Goal: Task Accomplishment & Management: Complete application form

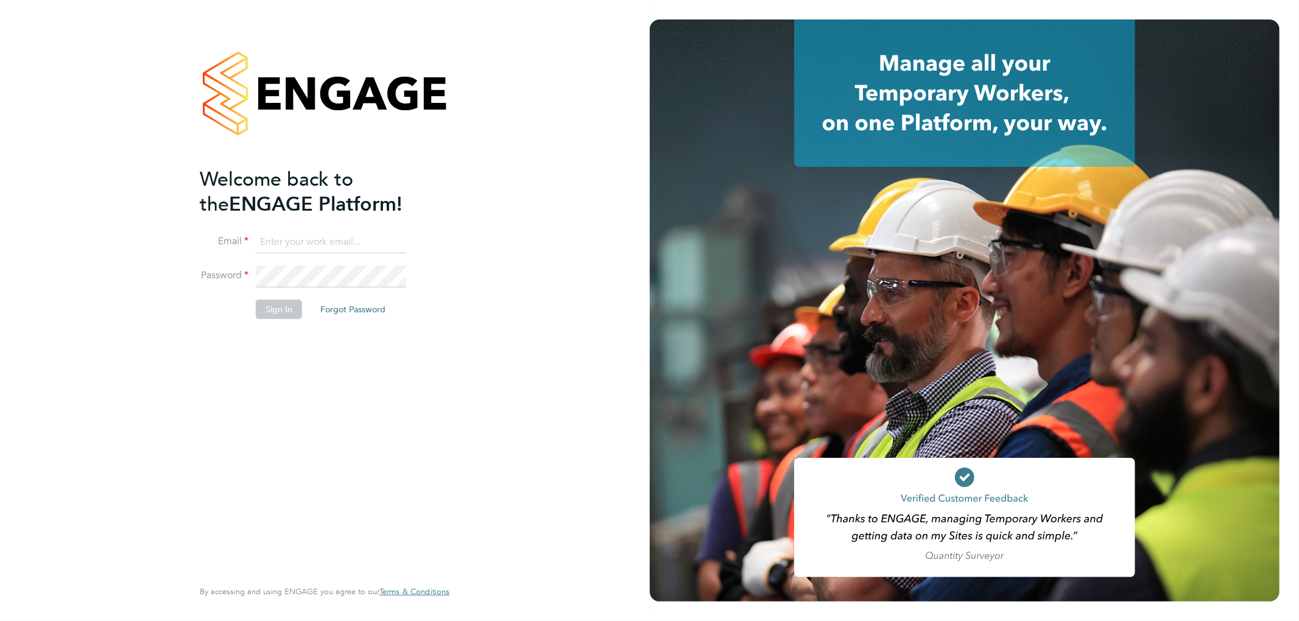
type input "[PERSON_NAME][EMAIL_ADDRESS][PERSON_NAME][DOMAIN_NAME]"
drag, startPoint x: 276, startPoint y: 313, endPoint x: 741, endPoint y: 47, distance: 535.9
click at [276, 313] on button "Sign In" at bounding box center [279, 309] width 46 height 19
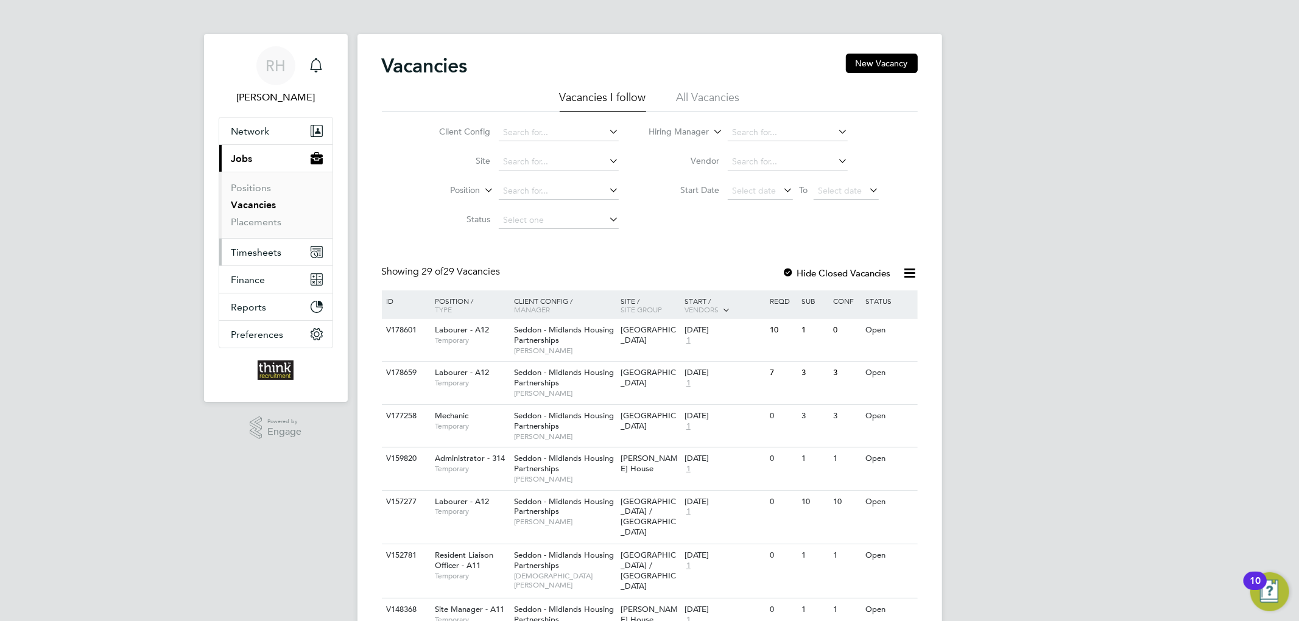
click at [264, 259] on button "Timesheets" at bounding box center [275, 252] width 113 height 27
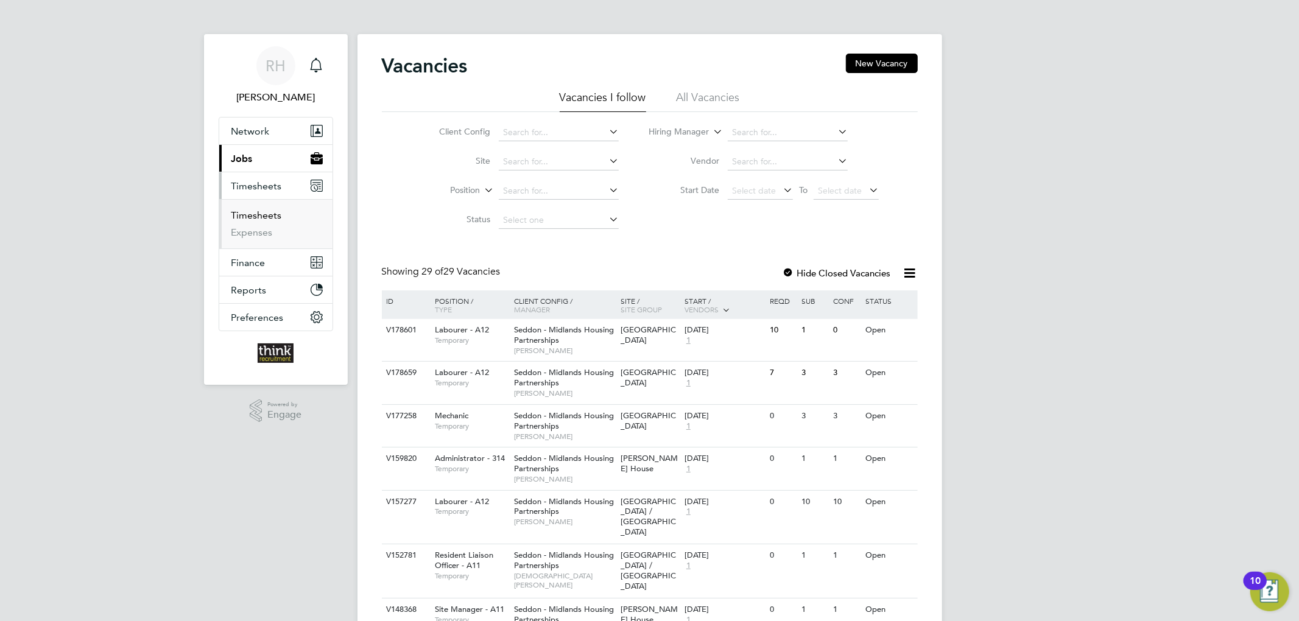
click at [255, 211] on link "Timesheets" at bounding box center [256, 215] width 51 height 12
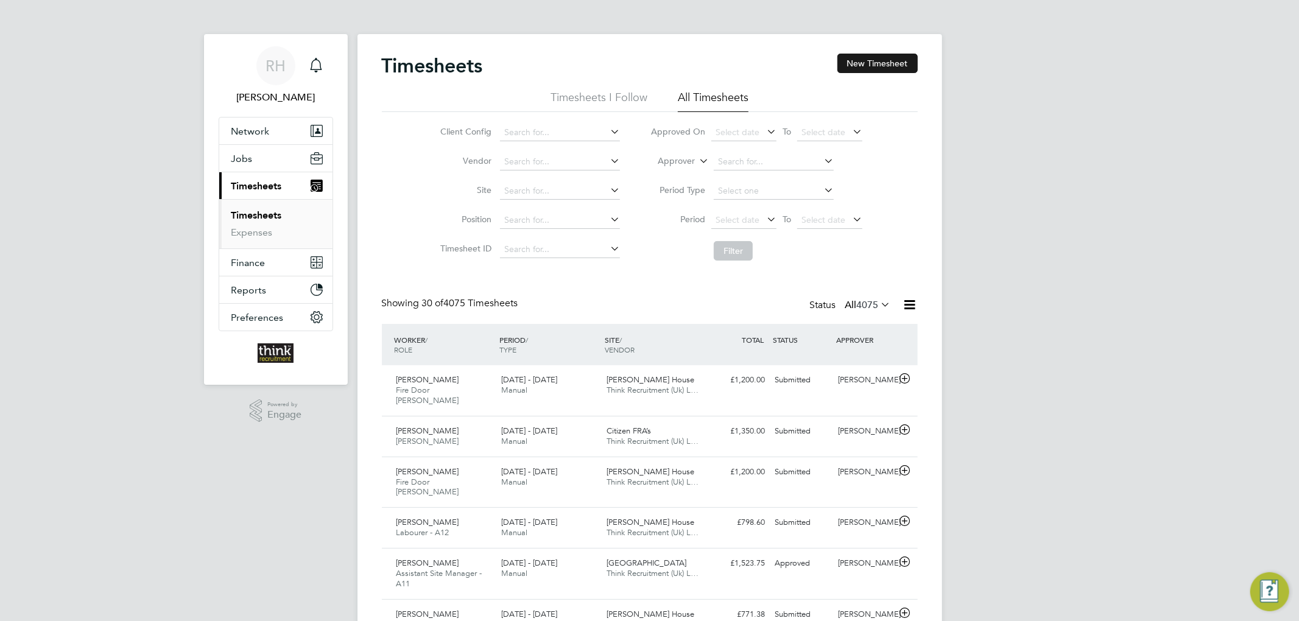
click at [880, 62] on button "New Timesheet" at bounding box center [877, 63] width 80 height 19
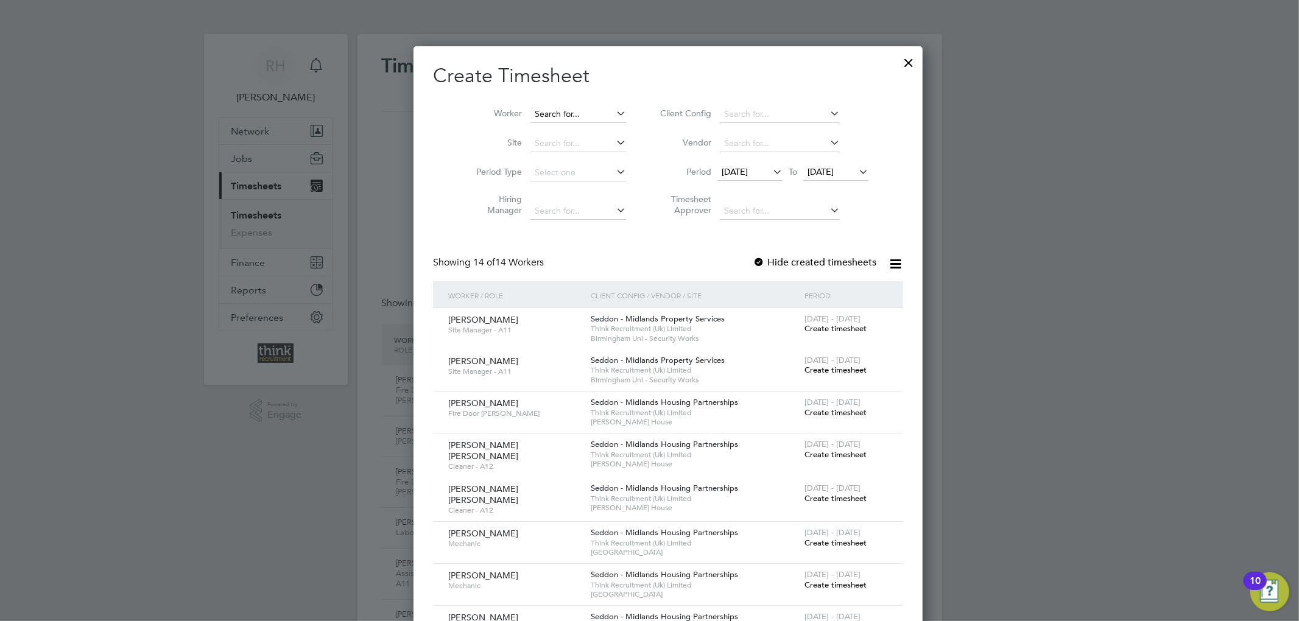
click at [553, 114] on input at bounding box center [578, 114] width 96 height 17
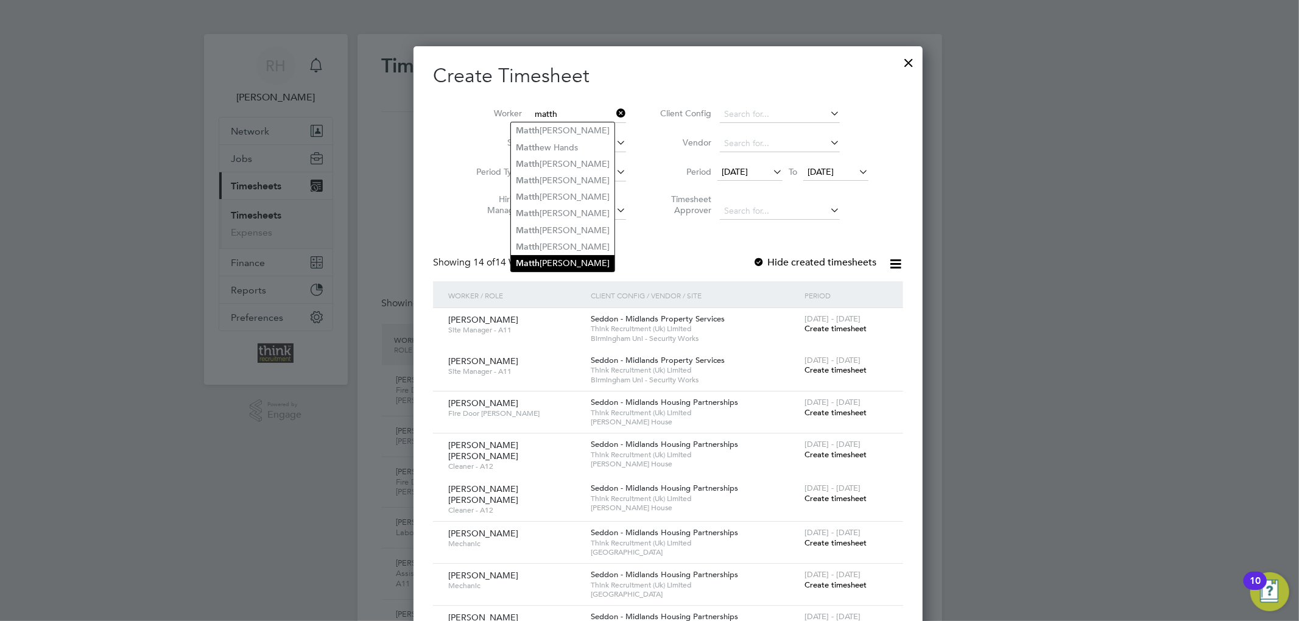
click at [583, 259] on li "Matth ew Newman" at bounding box center [563, 263] width 104 height 16
type input "Matthew Newman"
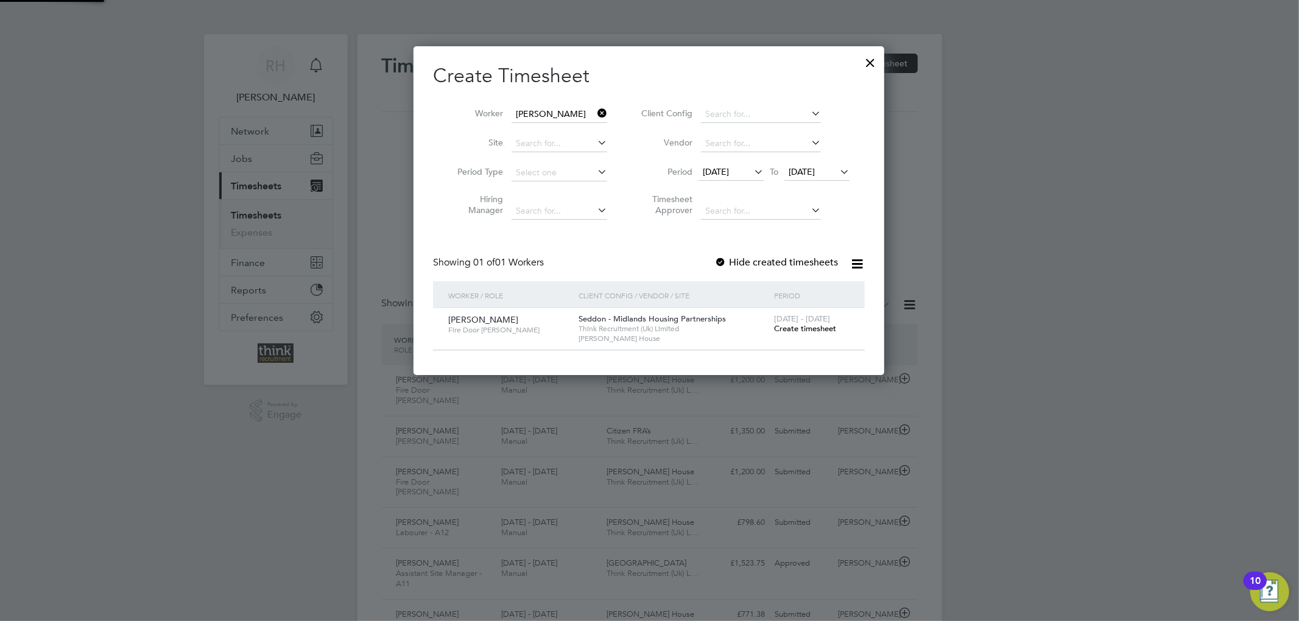
scroll to position [329, 471]
click at [801, 326] on span "Create timesheet" at bounding box center [805, 328] width 62 height 10
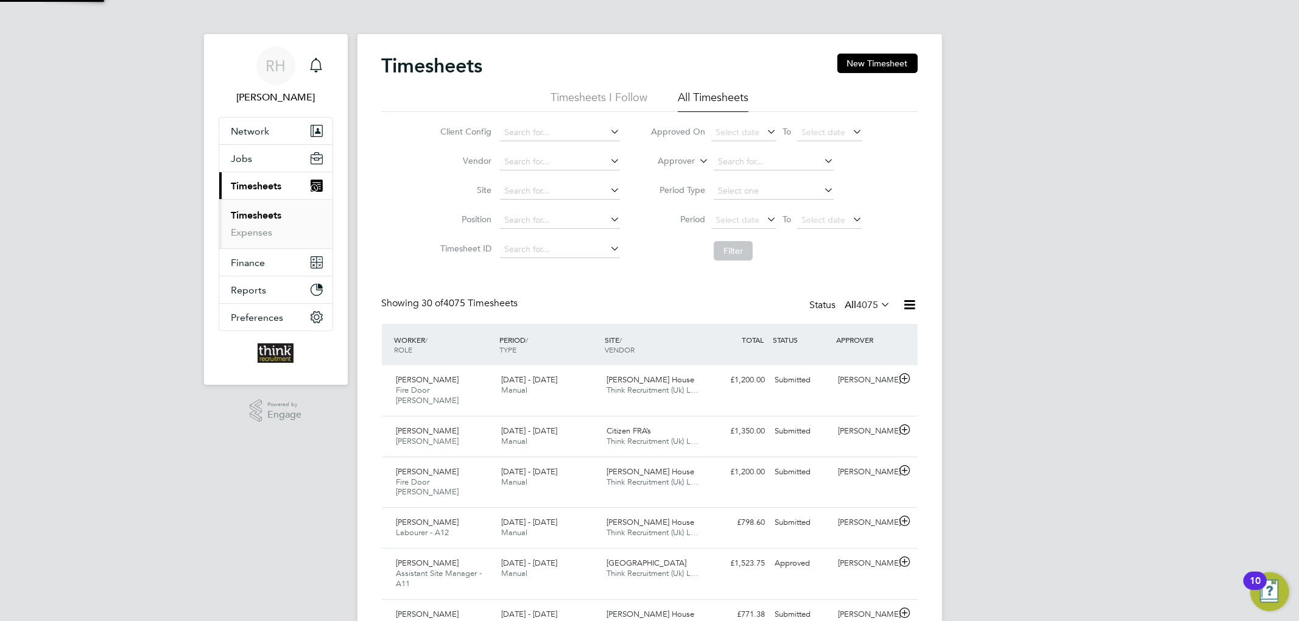
scroll to position [30, 106]
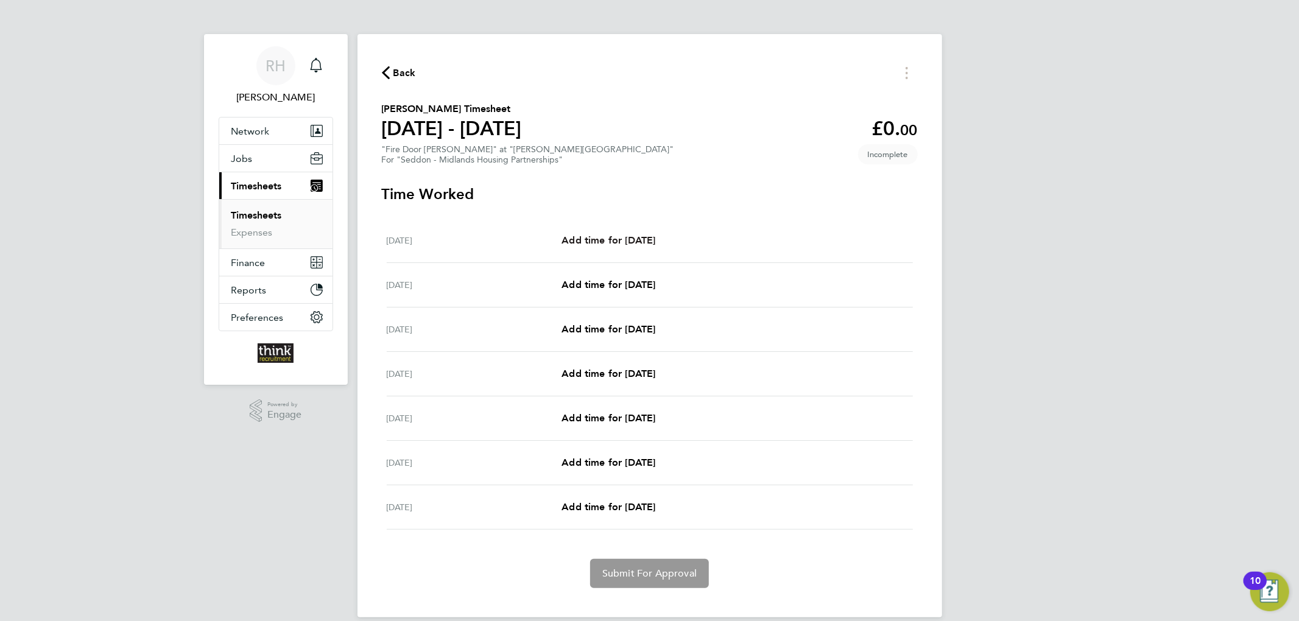
click at [593, 241] on span "Add time for Mon 22 Sep" at bounding box center [608, 240] width 94 height 12
select select "30"
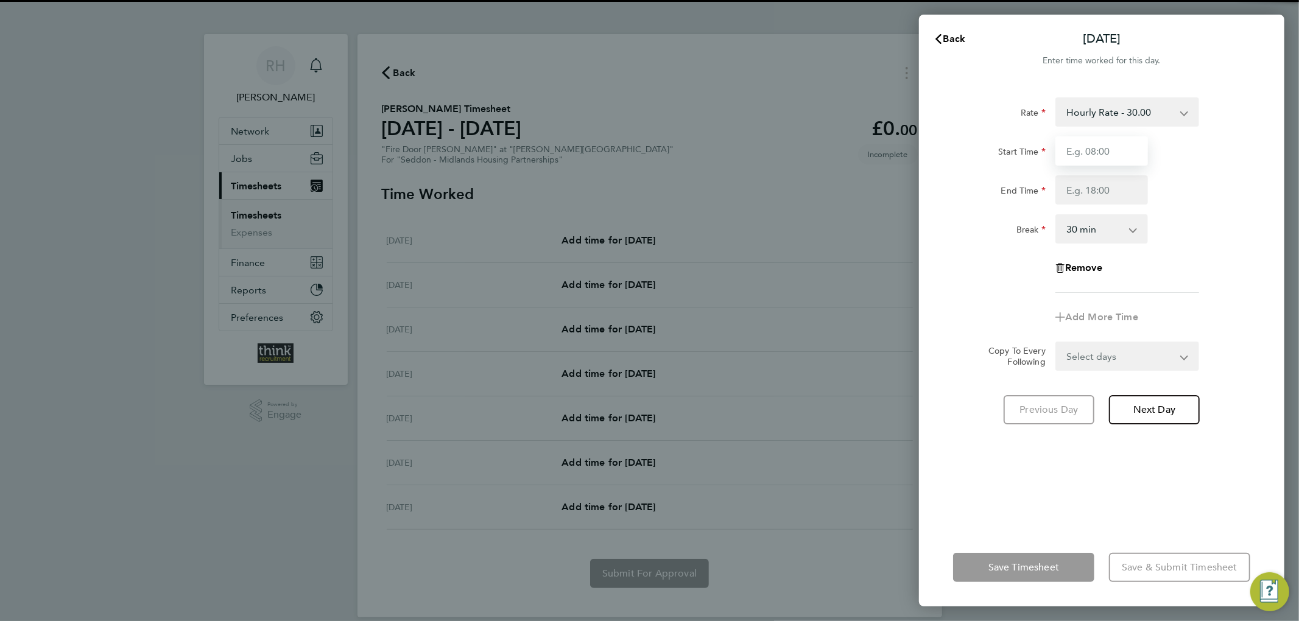
click at [1113, 159] on input "Start Time" at bounding box center [1101, 150] width 93 height 29
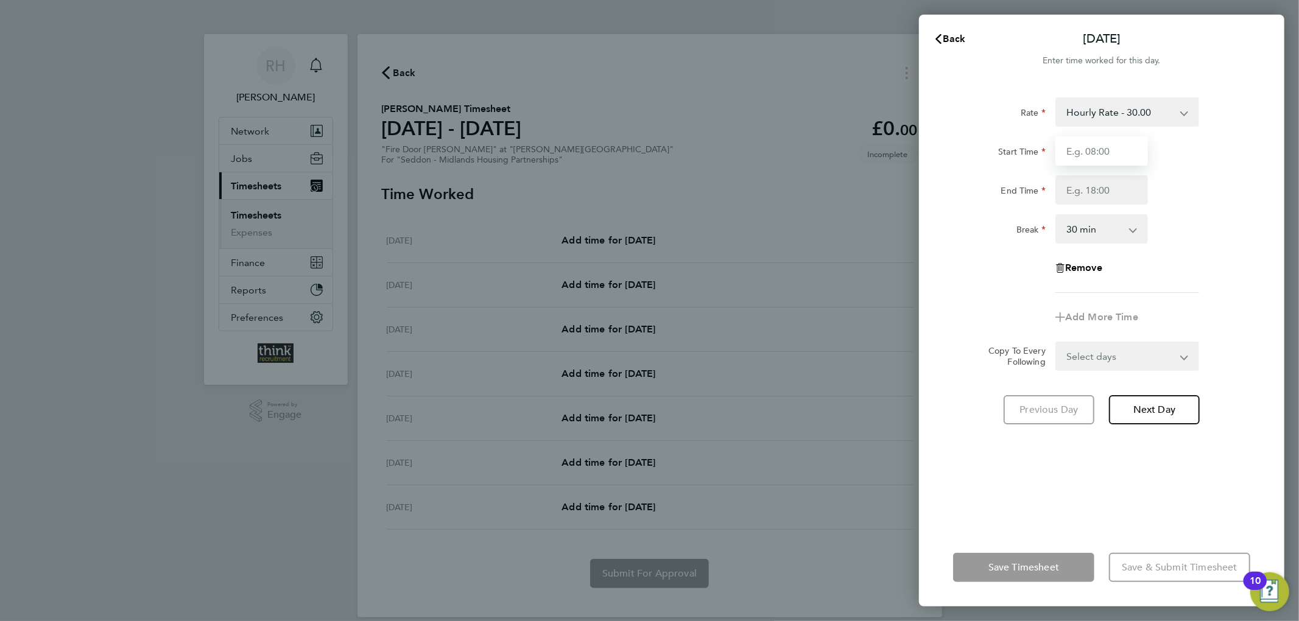
type input "07:00"
click at [1099, 183] on input "End Time" at bounding box center [1101, 189] width 93 height 29
type input "17:00"
click at [1267, 230] on div "Rate Hourly Rate - 30.00 Start Time 07:00 End Time 17:00 Break 0 min 15 min 30 …" at bounding box center [1101, 306] width 365 height 446
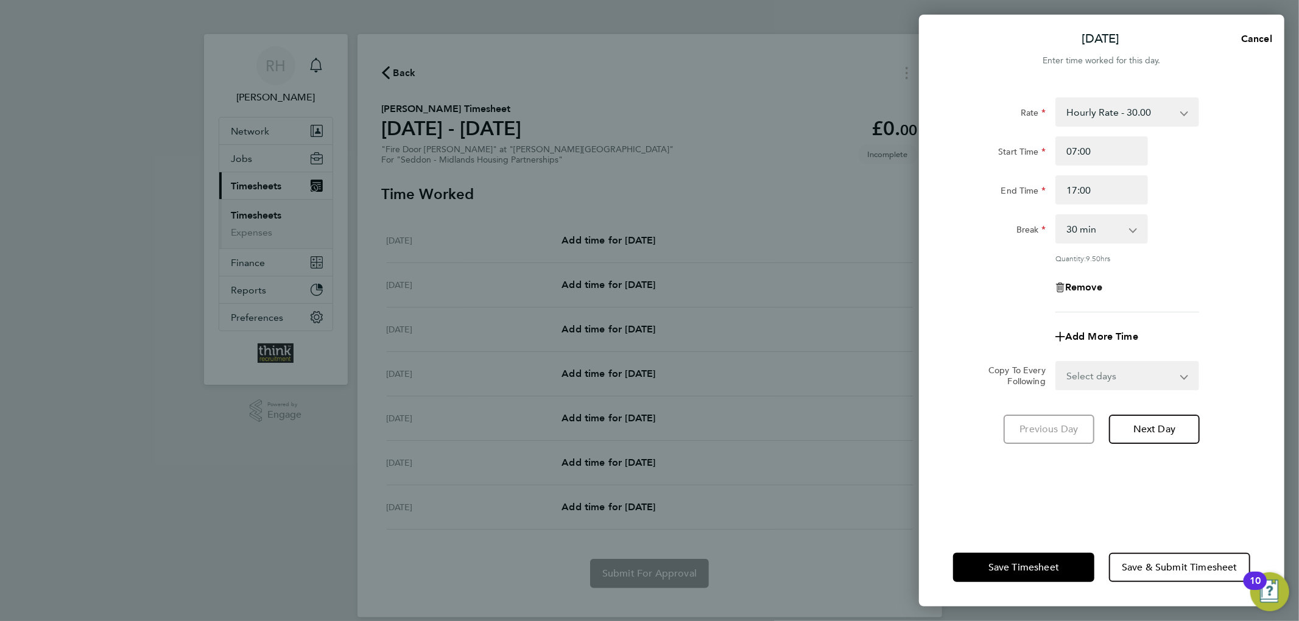
click at [1097, 375] on select "Select days Day Weekday (Mon-Fri) Weekend (Sat-Sun) Tuesday Wednesday Thursday …" at bounding box center [1120, 375] width 128 height 27
select select "WEEKDAY"
click at [1056, 362] on select "Select days Day Weekday (Mon-Fri) Weekend (Sat-Sun) Tuesday Wednesday Thursday …" at bounding box center [1120, 375] width 128 height 27
select select "2025-09-28"
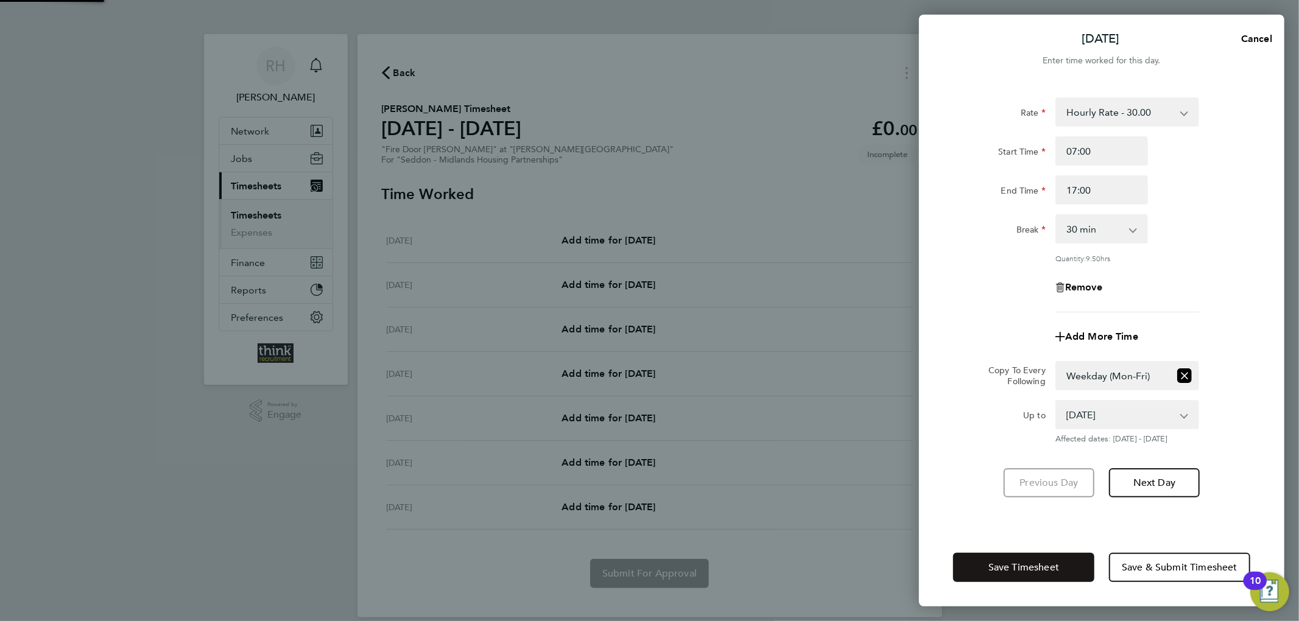
click at [1031, 569] on span "Save Timesheet" at bounding box center [1023, 567] width 71 height 12
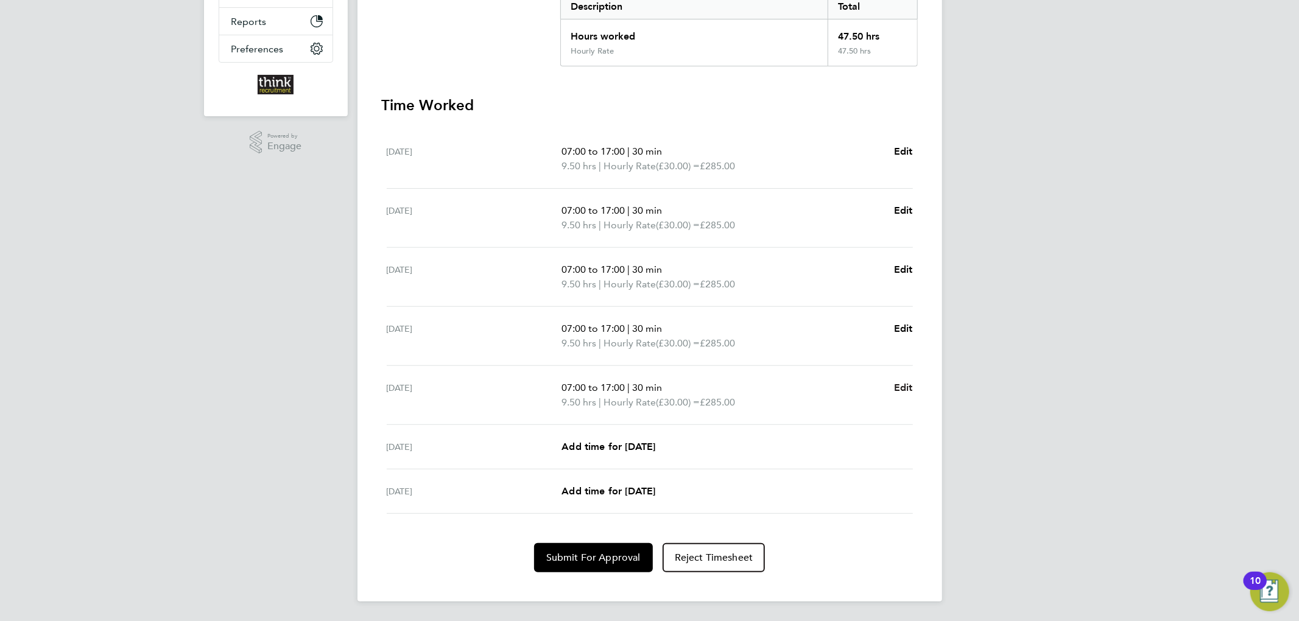
click at [904, 385] on span "Edit" at bounding box center [903, 388] width 19 height 12
select select "30"
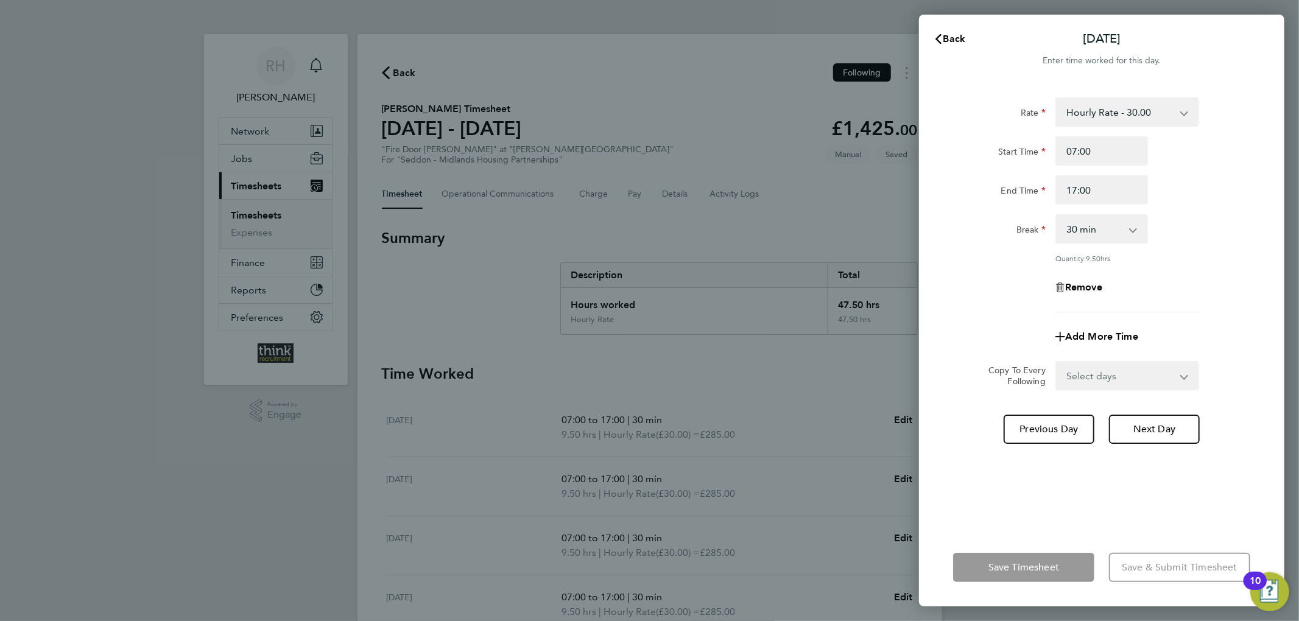
click at [1069, 278] on div "Remove" at bounding box center [1101, 287] width 102 height 29
click at [1075, 283] on span "Remove" at bounding box center [1083, 287] width 37 height 12
select select "null"
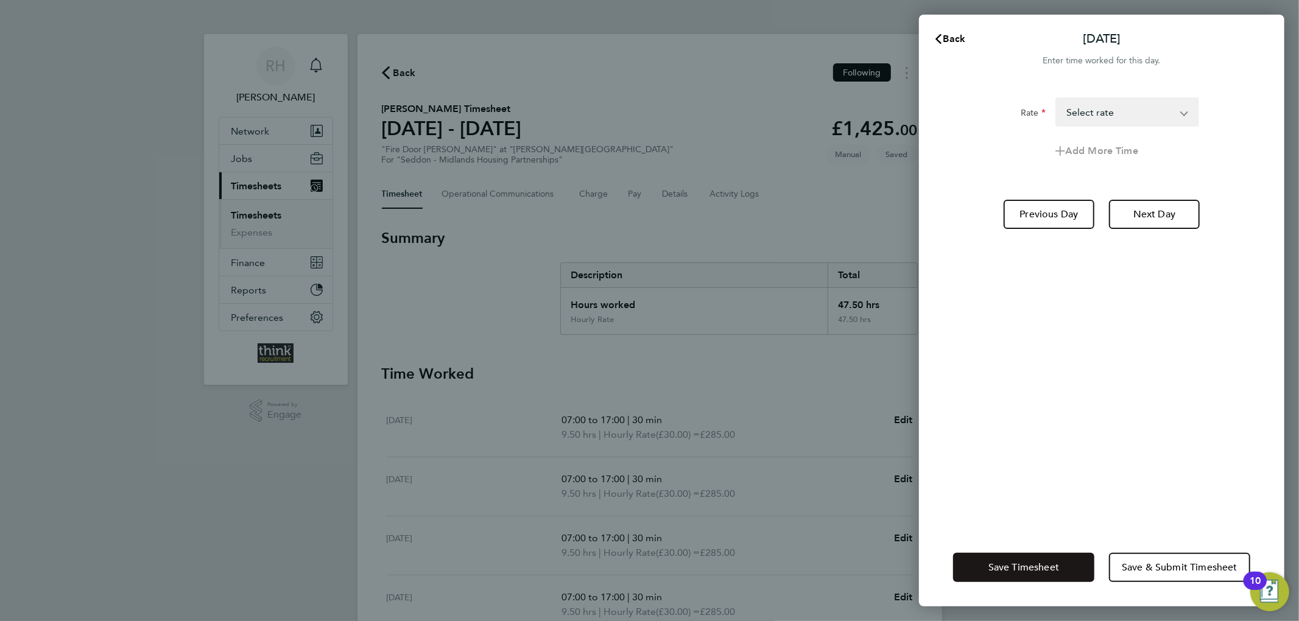
click at [1050, 567] on span "Save Timesheet" at bounding box center [1023, 567] width 71 height 12
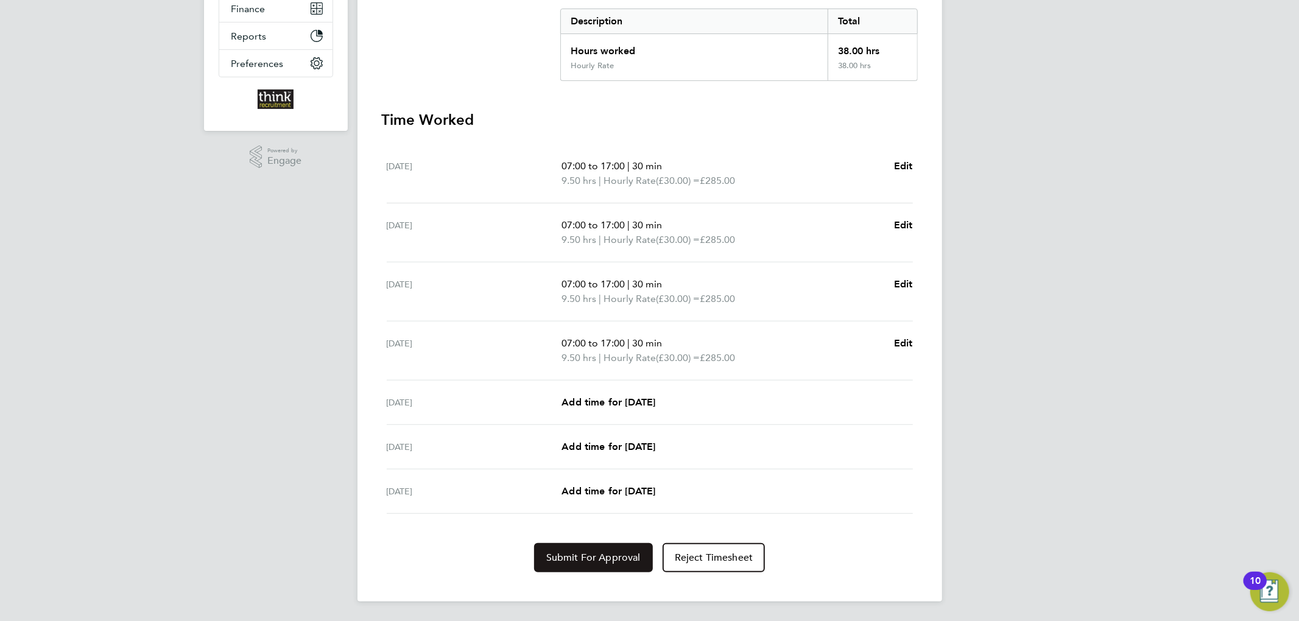
click at [587, 546] on button "Submit For Approval" at bounding box center [593, 557] width 119 height 29
